Goal: Transaction & Acquisition: Purchase product/service

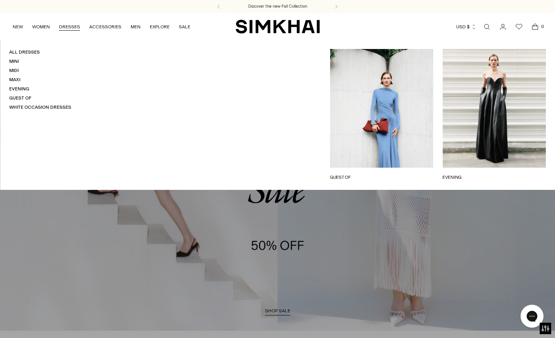
click at [66, 28] on link "DRESSES" at bounding box center [69, 26] width 21 height 17
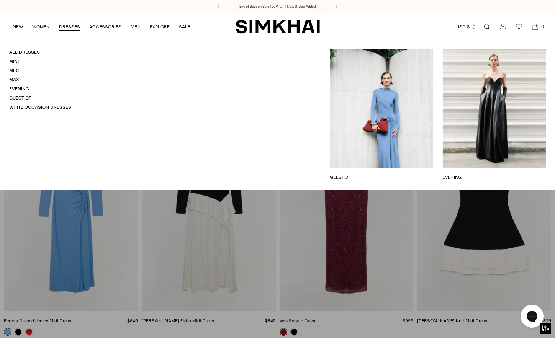
click at [21, 87] on link "Evening" at bounding box center [19, 88] width 20 height 5
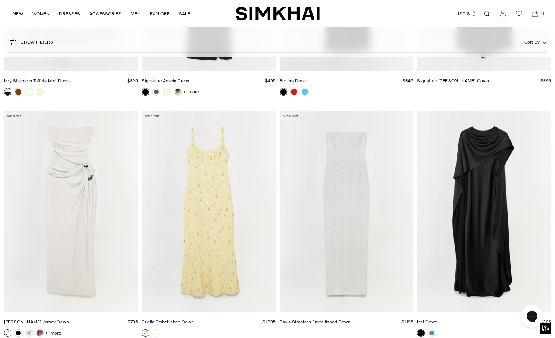
scroll to position [1742, 0]
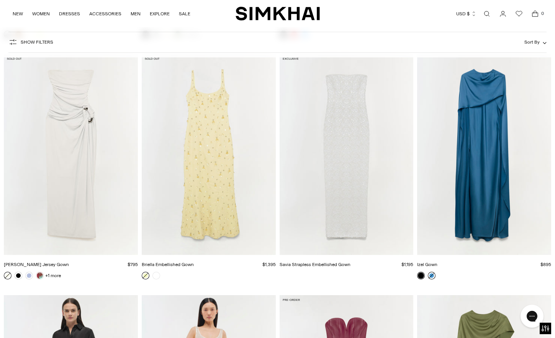
click at [433, 276] on link at bounding box center [432, 276] width 8 height 8
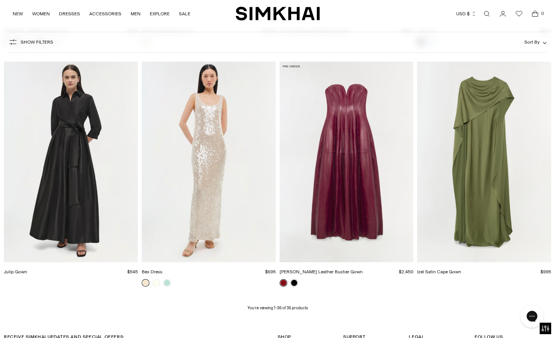
scroll to position [1909, 0]
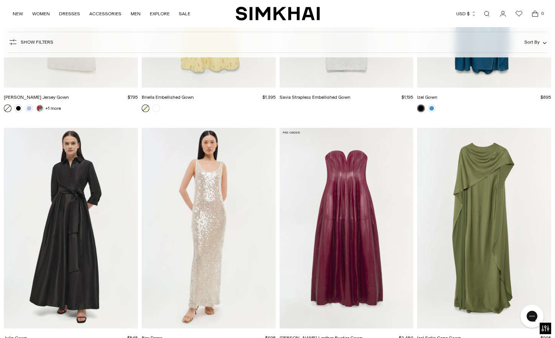
click at [0, 0] on img "Izel Satin Cape Gown" at bounding box center [0, 0] width 0 height 0
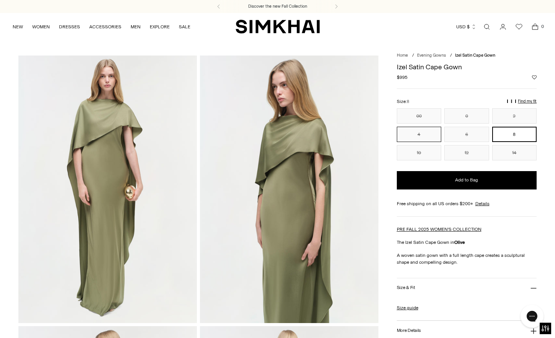
click at [425, 134] on button "4" at bounding box center [419, 134] width 45 height 15
